Goal: Task Accomplishment & Management: Manage account settings

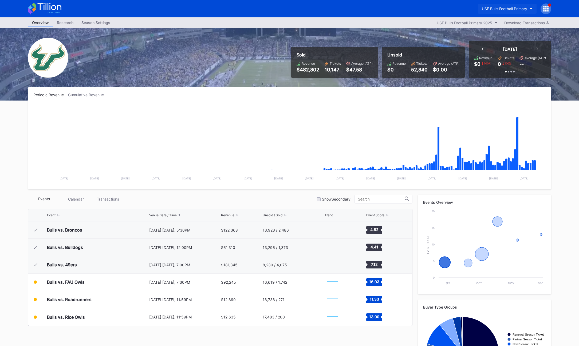
click at [491, 12] on button "USF Bulls Football Primary" at bounding box center [507, 9] width 59 height 10
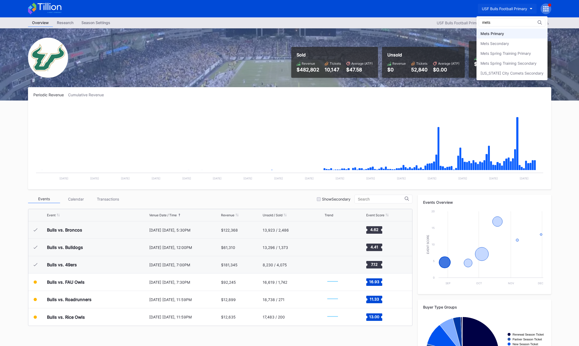
type input "mets"
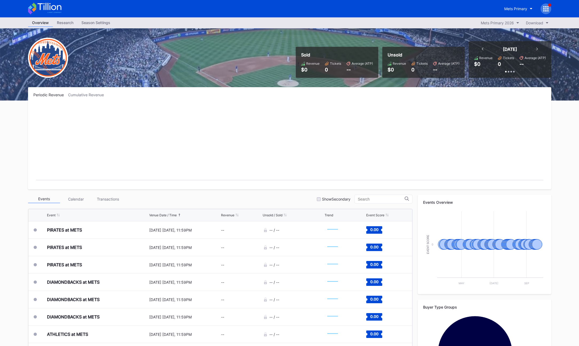
click at [89, 28] on div "Overview Research Season Settings Mets Primary 2026 Download" at bounding box center [290, 22] width 534 height 11
click at [95, 24] on div "Season Settings" at bounding box center [95, 23] width 37 height 8
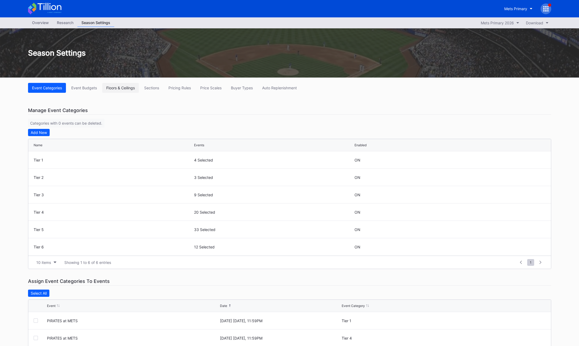
click at [120, 91] on button "Floors & Ceilings" at bounding box center [120, 88] width 37 height 10
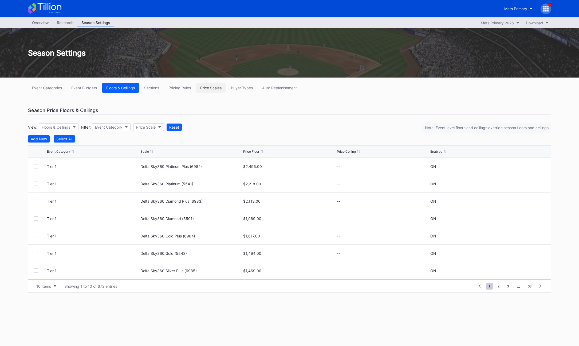
click at [212, 88] on div "Price Scales" at bounding box center [210, 87] width 21 height 5
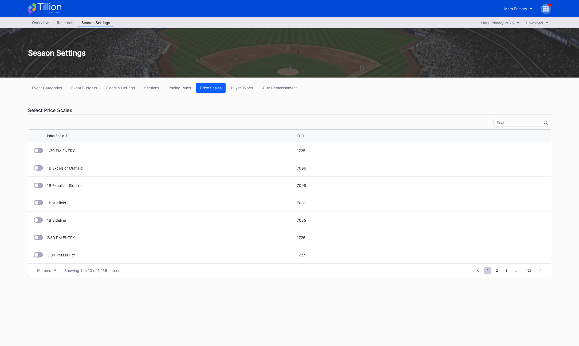
click at [141, 112] on div "Select Price Scales" at bounding box center [290, 110] width 524 height 9
click at [179, 89] on div "Pricing Rules" at bounding box center [180, 87] width 22 height 5
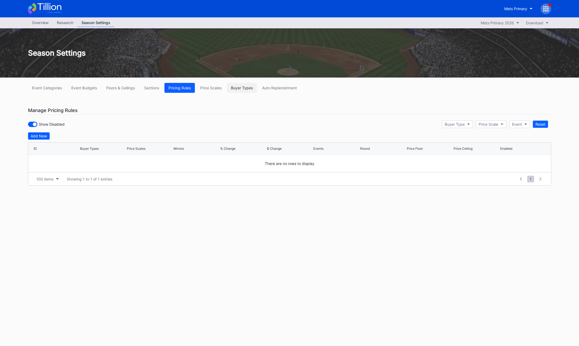
click at [239, 92] on button "Buyer Types" at bounding box center [242, 88] width 30 height 10
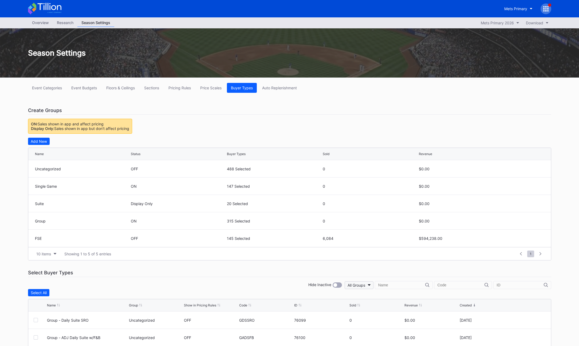
click at [373, 288] on button "All Groups" at bounding box center [359, 285] width 29 height 8
click at [377, 223] on div "None" at bounding box center [376, 222] width 9 height 5
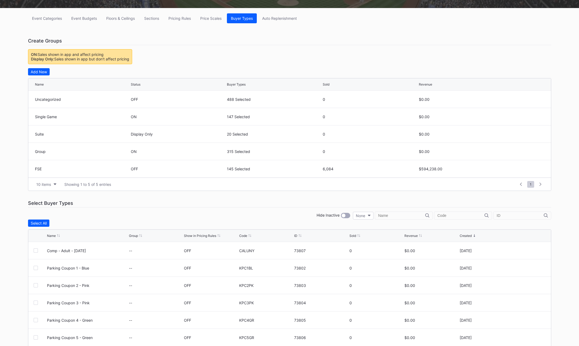
scroll to position [106, 0]
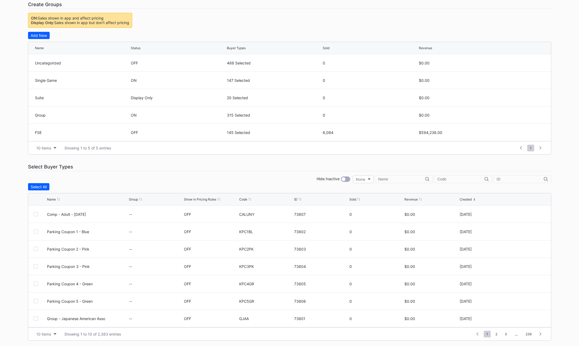
click at [352, 199] on div "Sold" at bounding box center [353, 199] width 7 height 4
click at [352, 201] on div "Sold" at bounding box center [353, 199] width 7 height 4
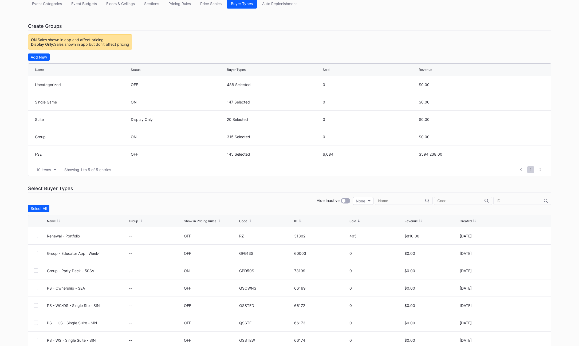
scroll to position [0, 0]
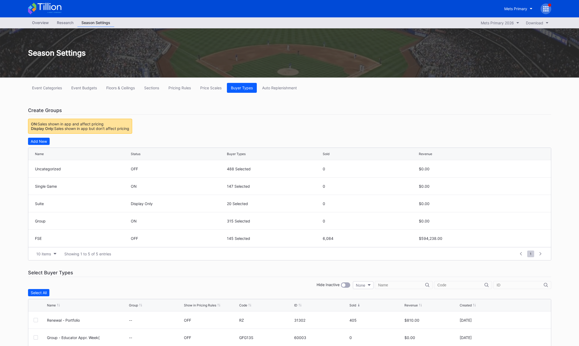
click at [259, 132] on div "Event Categories Event Budgets Floors & Ceilings Sections Pricing Rules Price S…" at bounding box center [290, 264] width 534 height 374
click at [42, 22] on div "Overview" at bounding box center [40, 23] width 25 height 8
